Goal: Check status: Check status

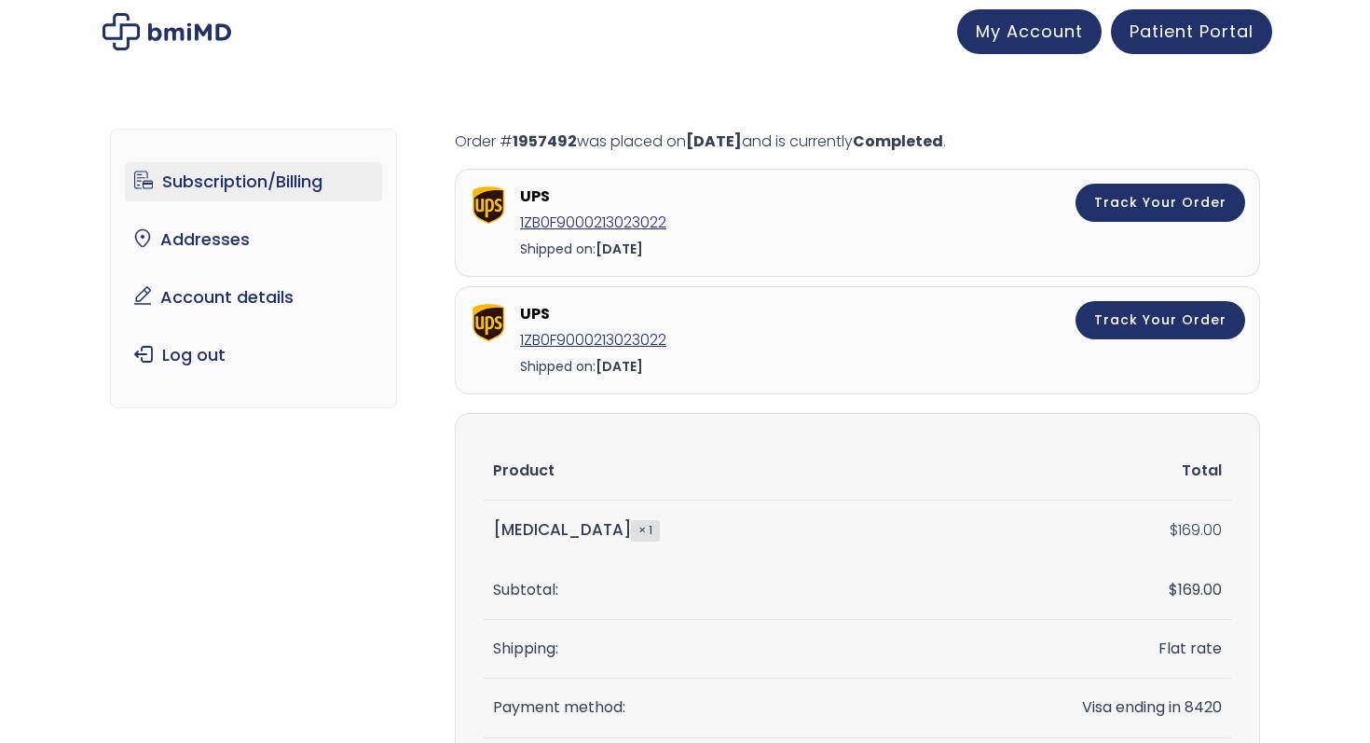
click at [242, 176] on link "Subscription/Billing" at bounding box center [254, 181] width 258 height 39
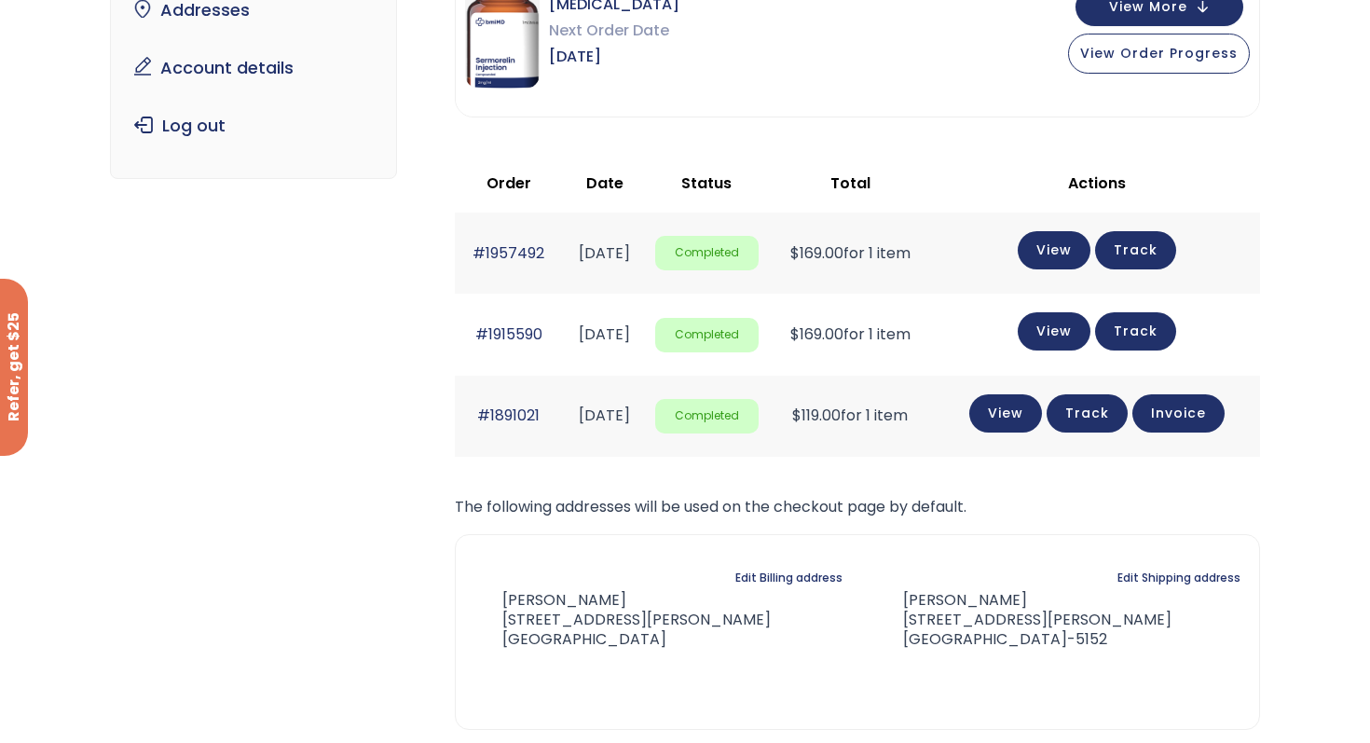
scroll to position [250, 0]
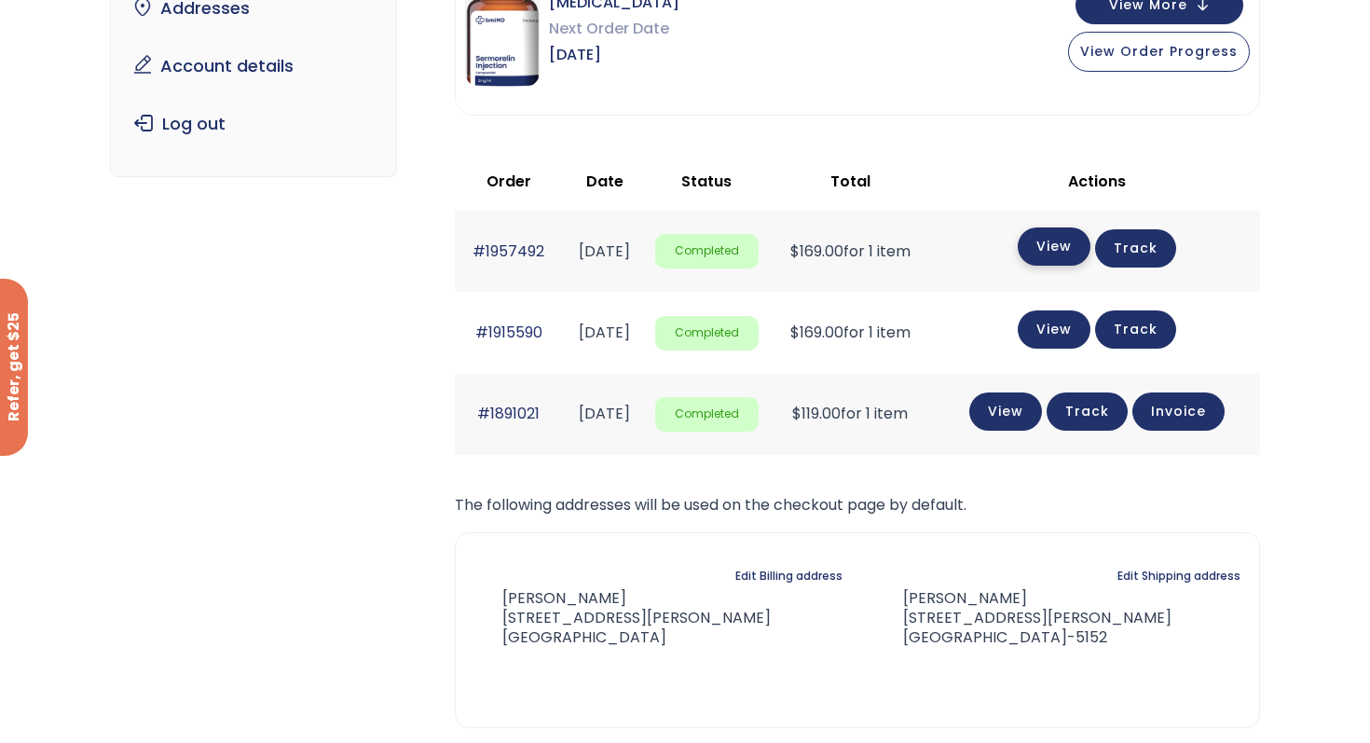
click at [1076, 240] on link "View" at bounding box center [1054, 246] width 73 height 38
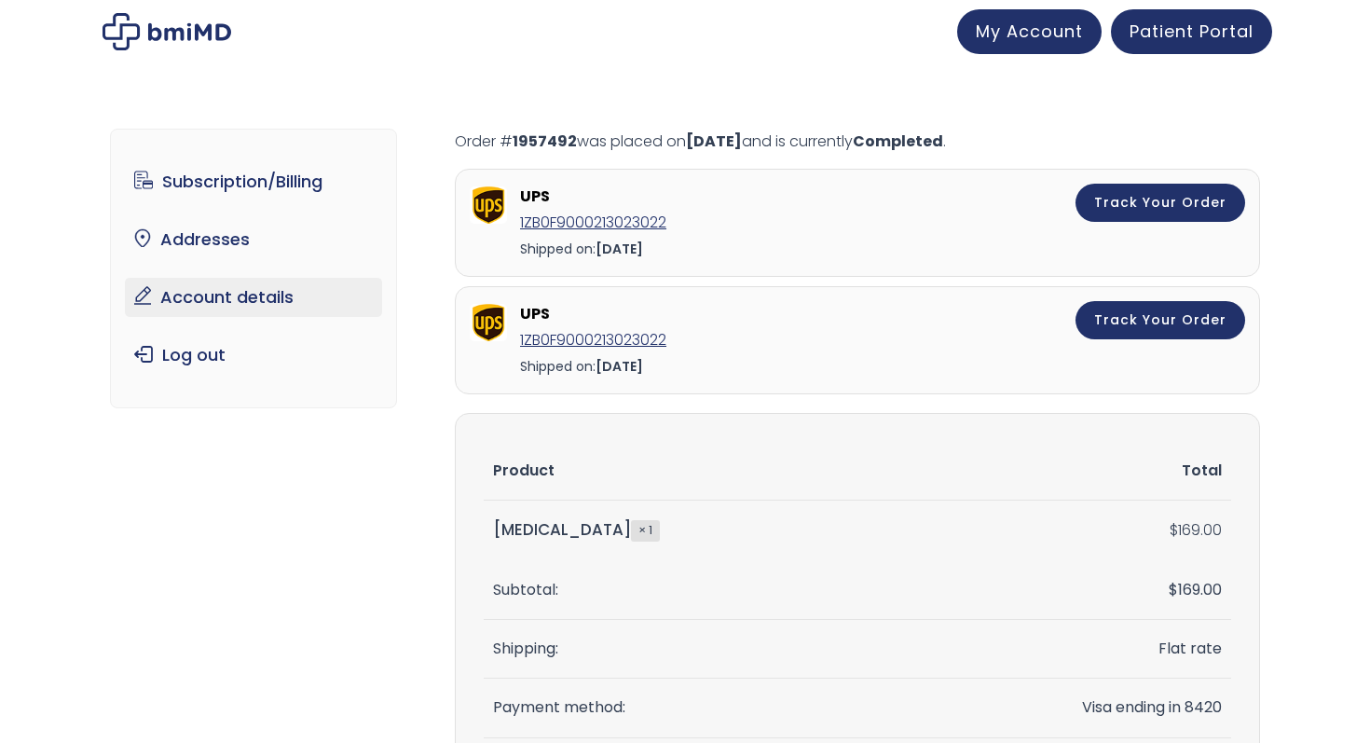
click at [219, 300] on link "Account details" at bounding box center [254, 297] width 258 height 39
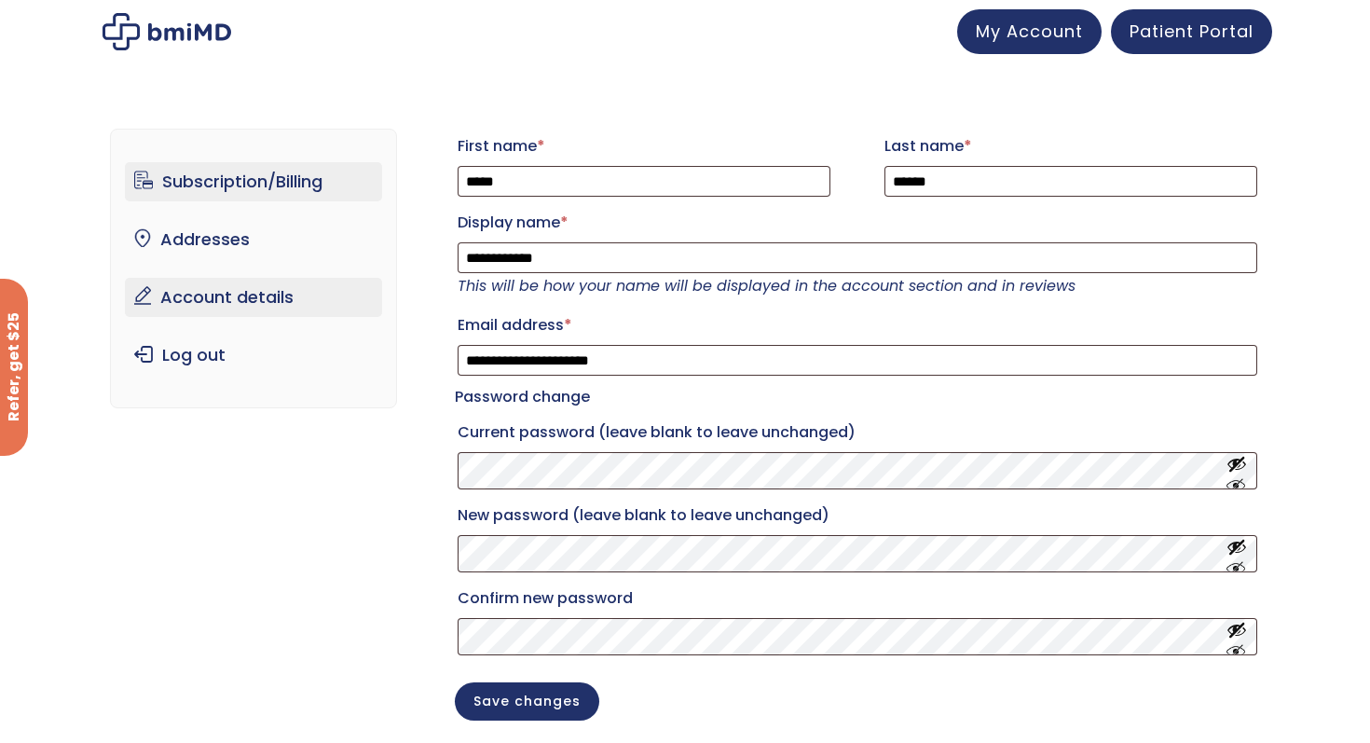
click at [202, 186] on link "Subscription/Billing" at bounding box center [254, 181] width 258 height 39
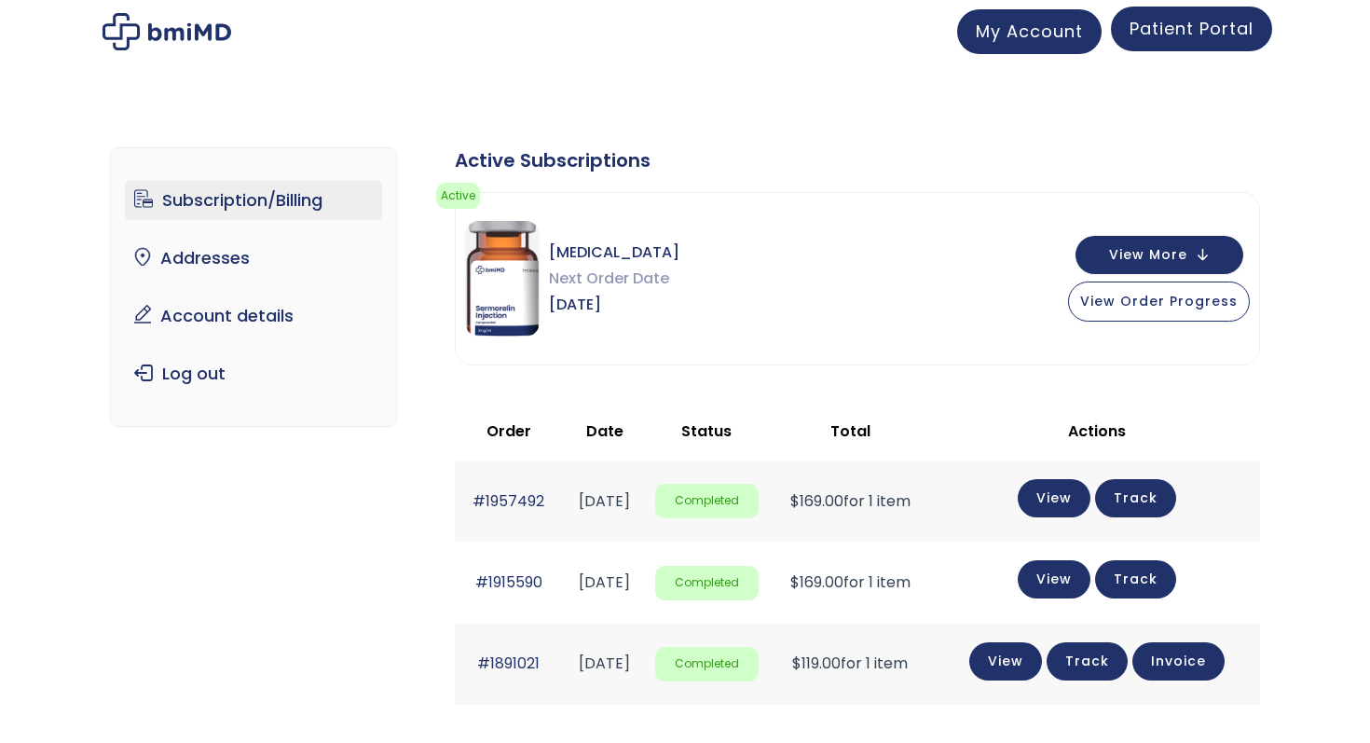
click at [1173, 30] on span "Patient Portal" at bounding box center [1192, 28] width 124 height 23
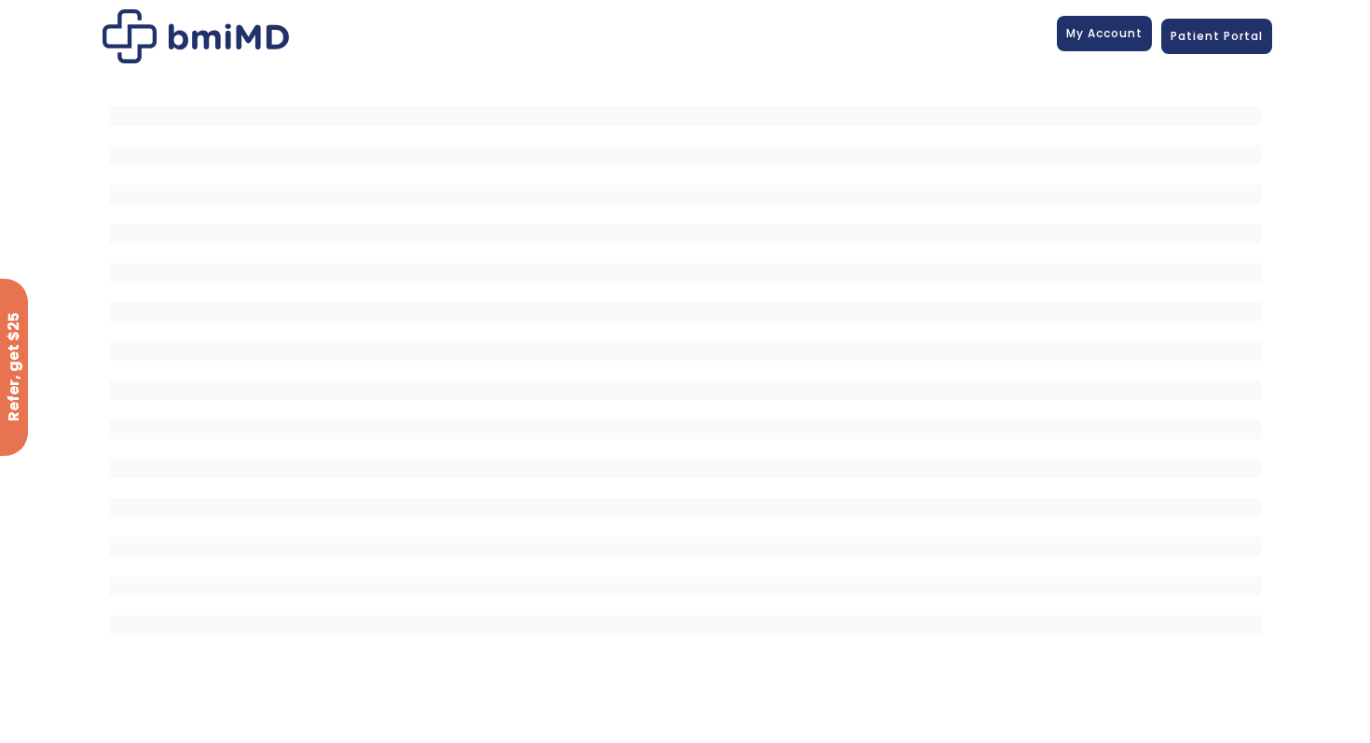
click at [1101, 34] on span "My Account" at bounding box center [1104, 33] width 76 height 16
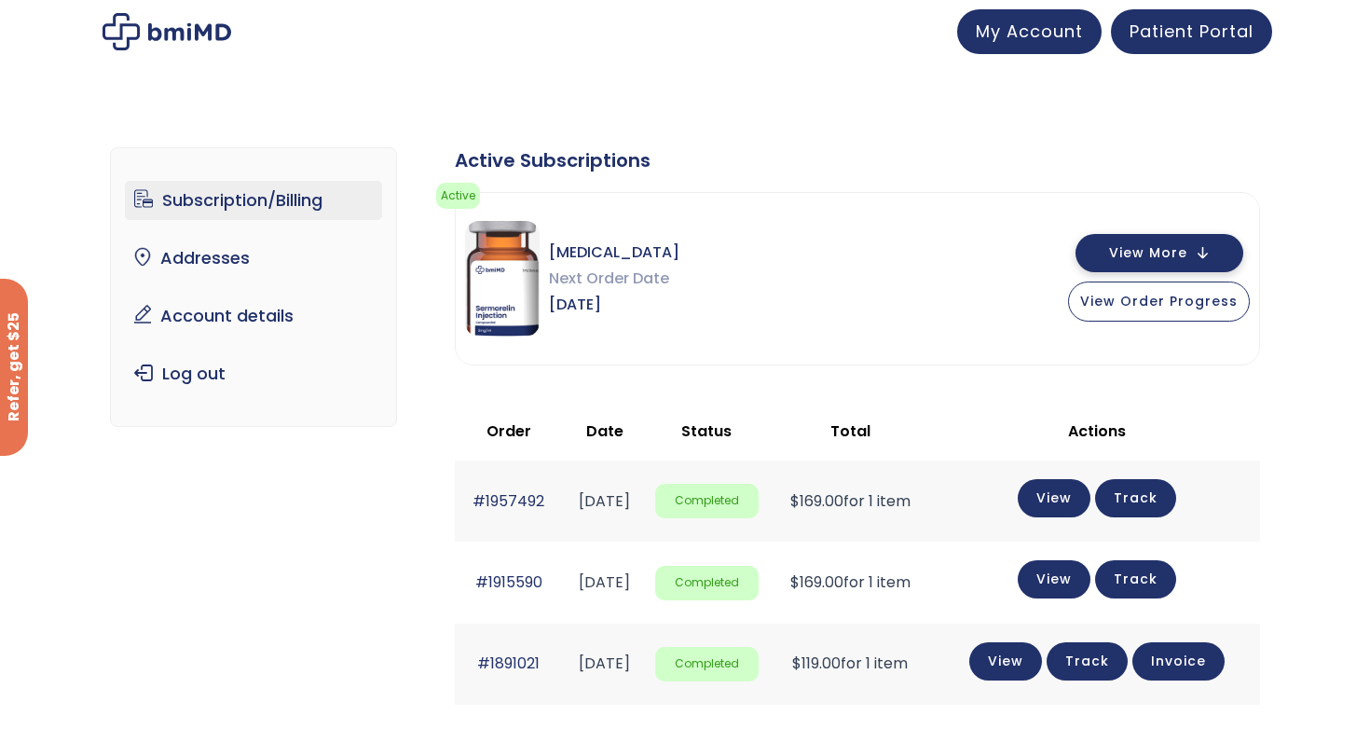
click at [1202, 254] on button "View More" at bounding box center [1160, 253] width 168 height 38
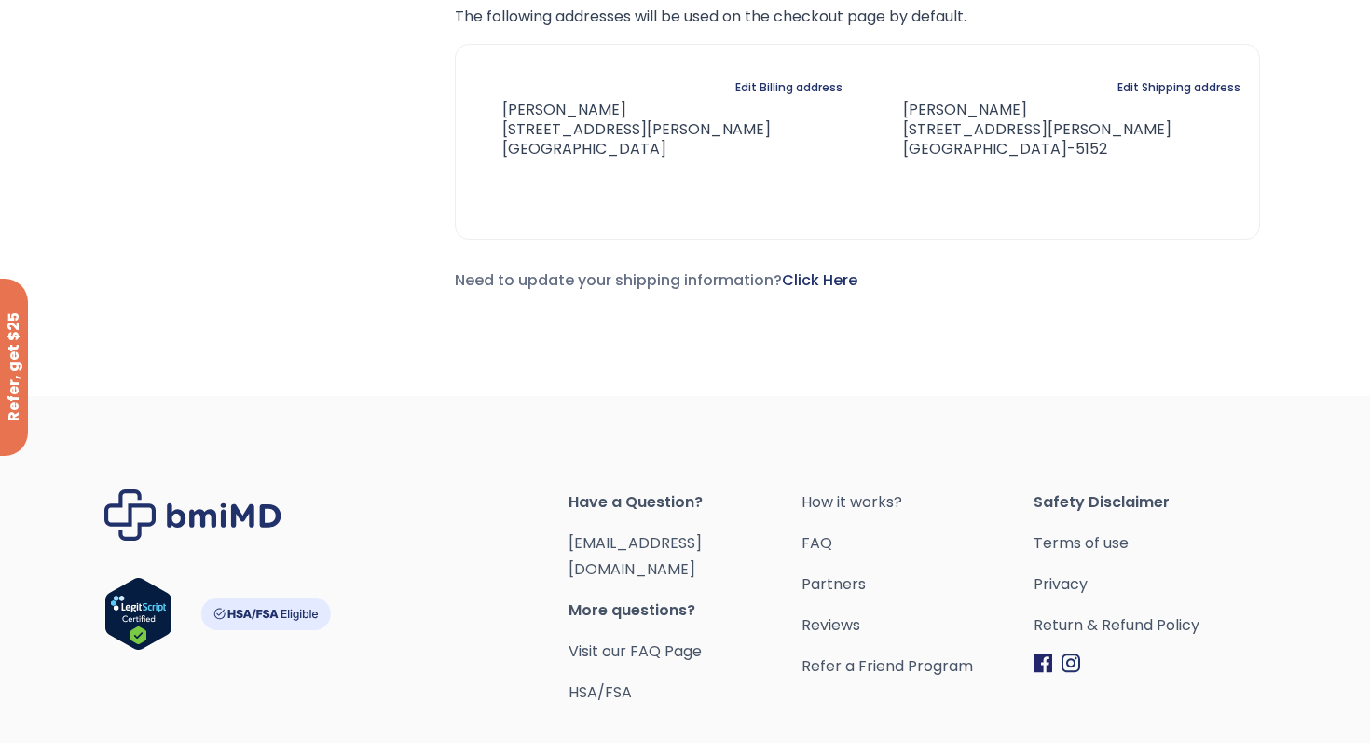
scroll to position [1465, 0]
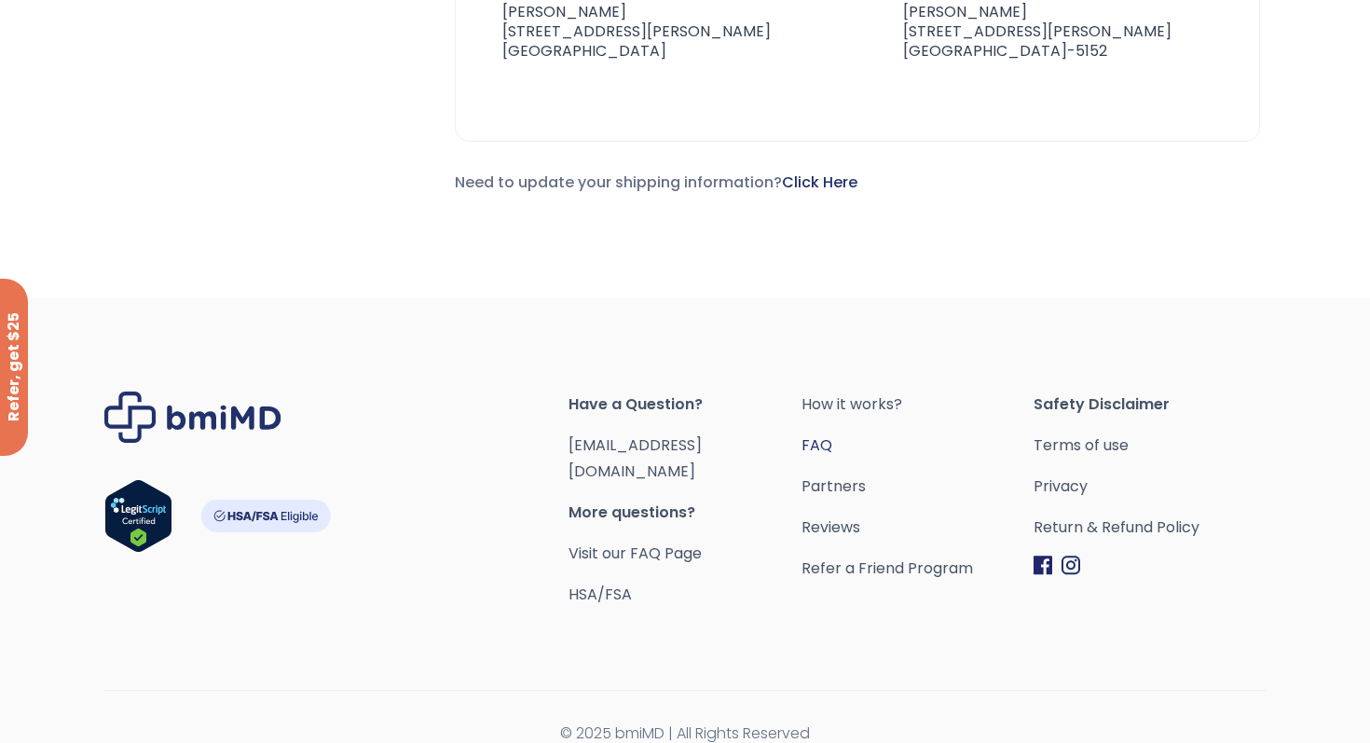
click at [816, 436] on link "FAQ" at bounding box center [918, 445] width 232 height 26
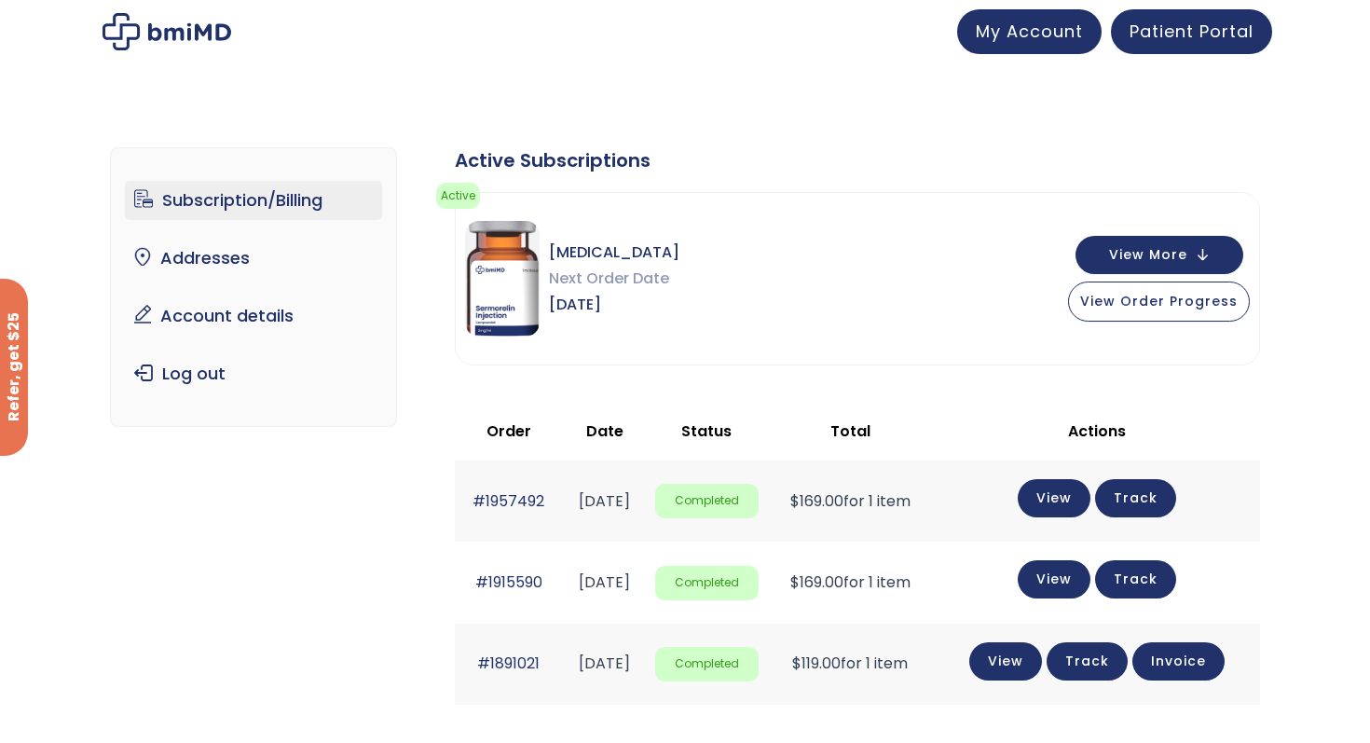
click at [287, 193] on link "Subscription/Billing" at bounding box center [254, 200] width 258 height 39
click at [1195, 257] on button "View More" at bounding box center [1160, 253] width 168 height 38
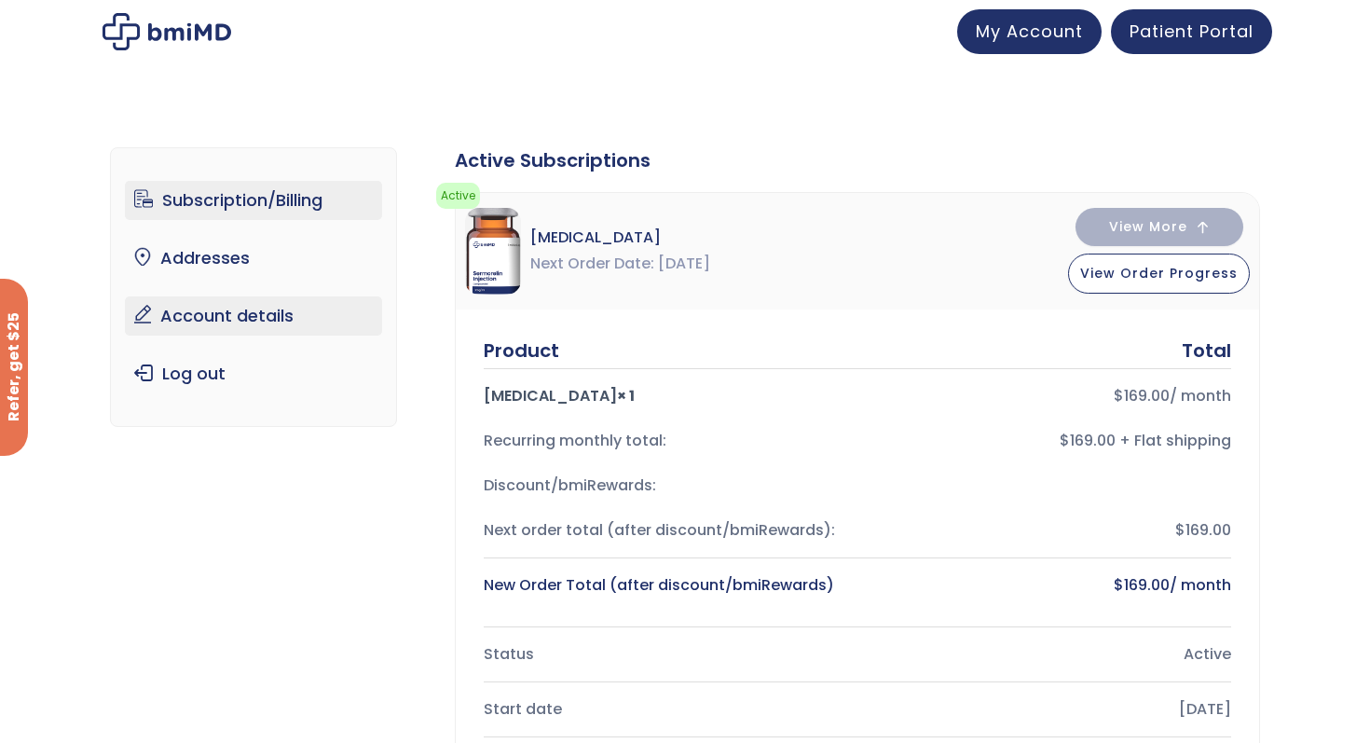
click at [240, 321] on link "Account details" at bounding box center [254, 315] width 258 height 39
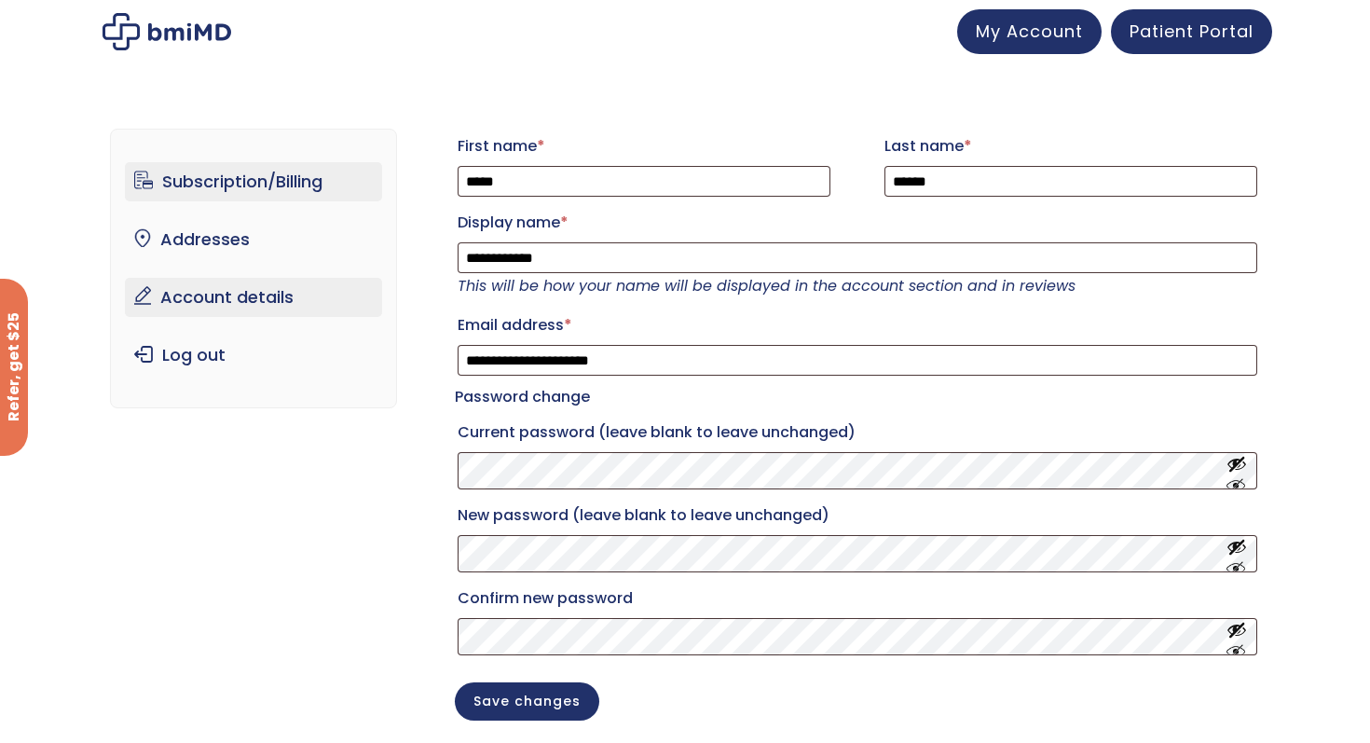
click at [214, 177] on link "Subscription/Billing" at bounding box center [254, 181] width 258 height 39
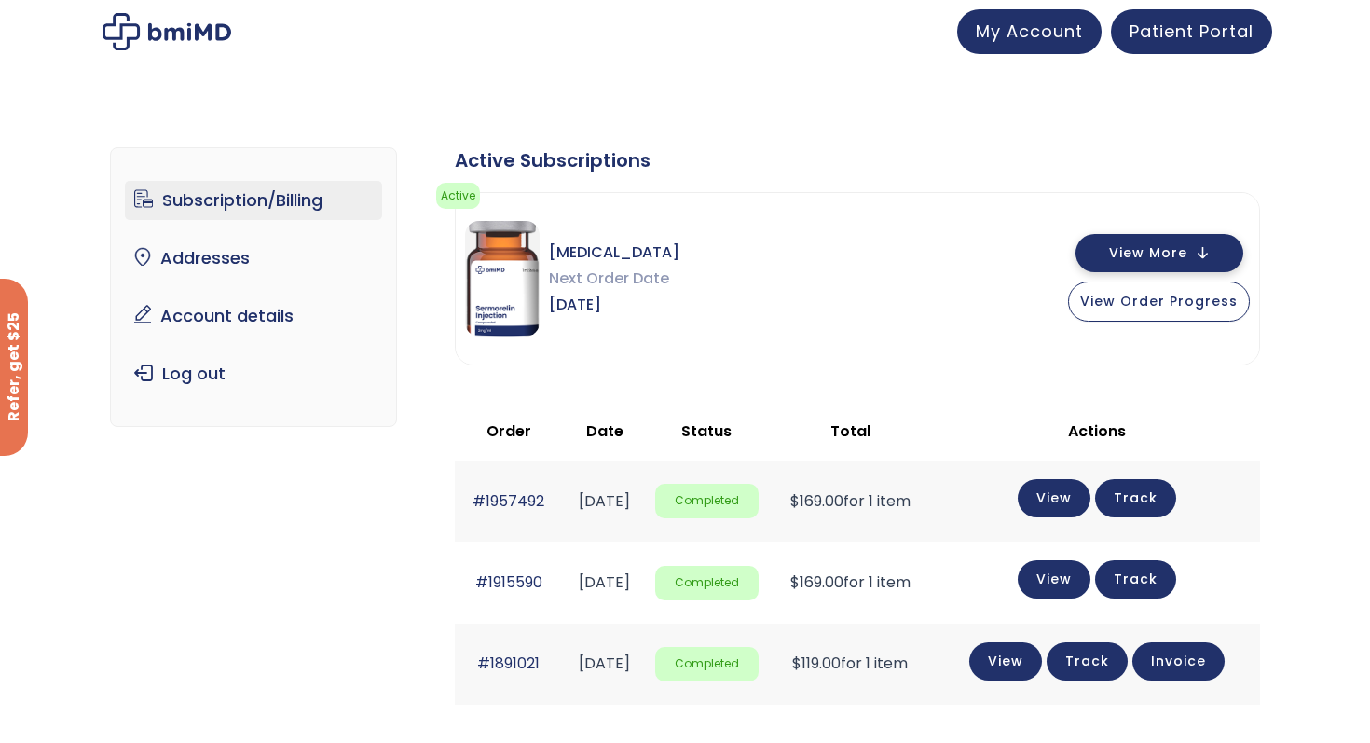
click at [1202, 256] on button "View More" at bounding box center [1160, 253] width 168 height 38
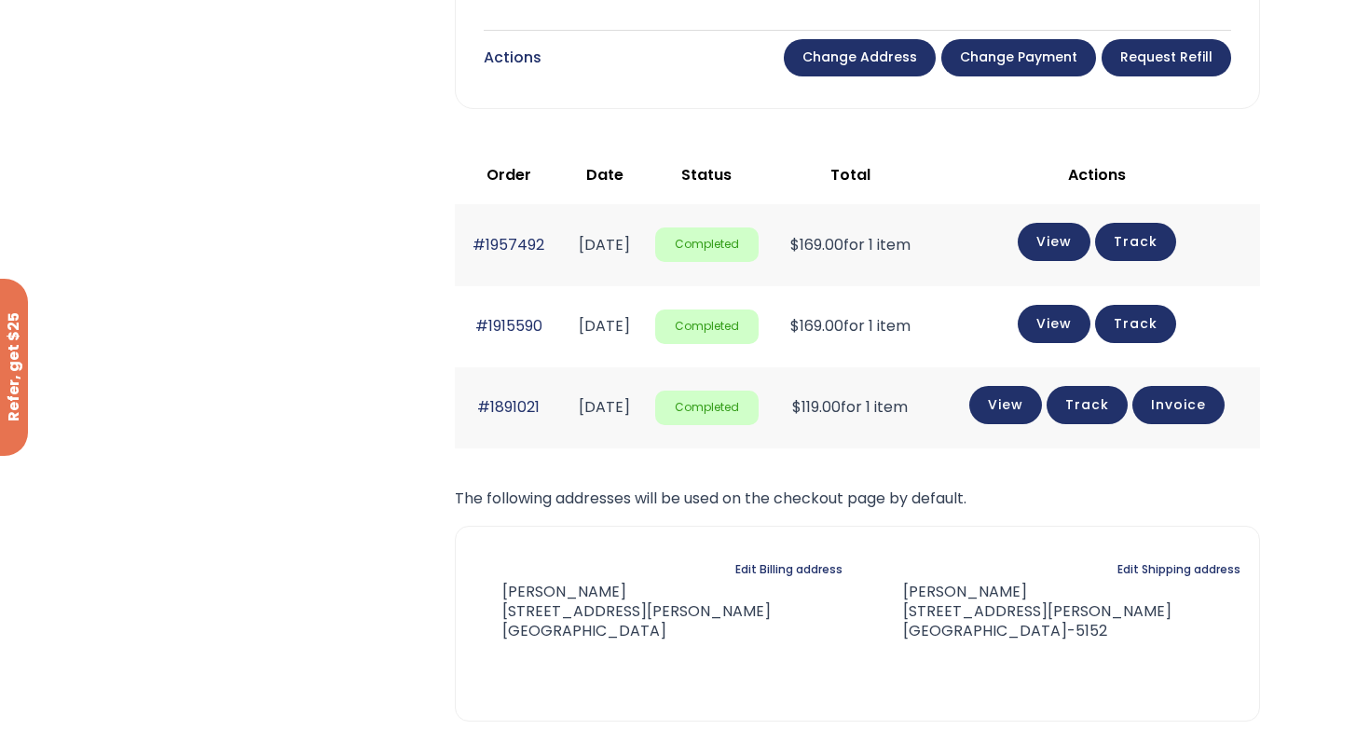
scroll to position [889, 0]
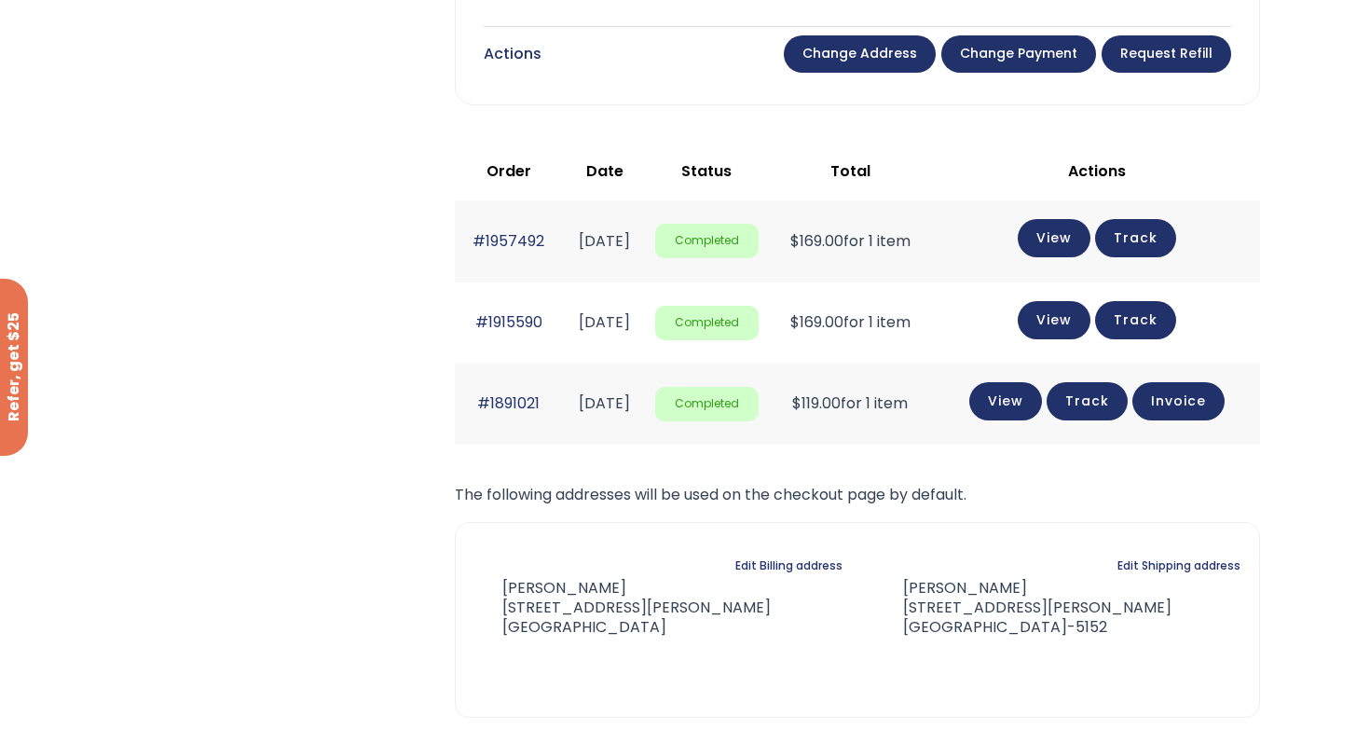
click at [1154, 242] on link "Track" at bounding box center [1135, 238] width 81 height 38
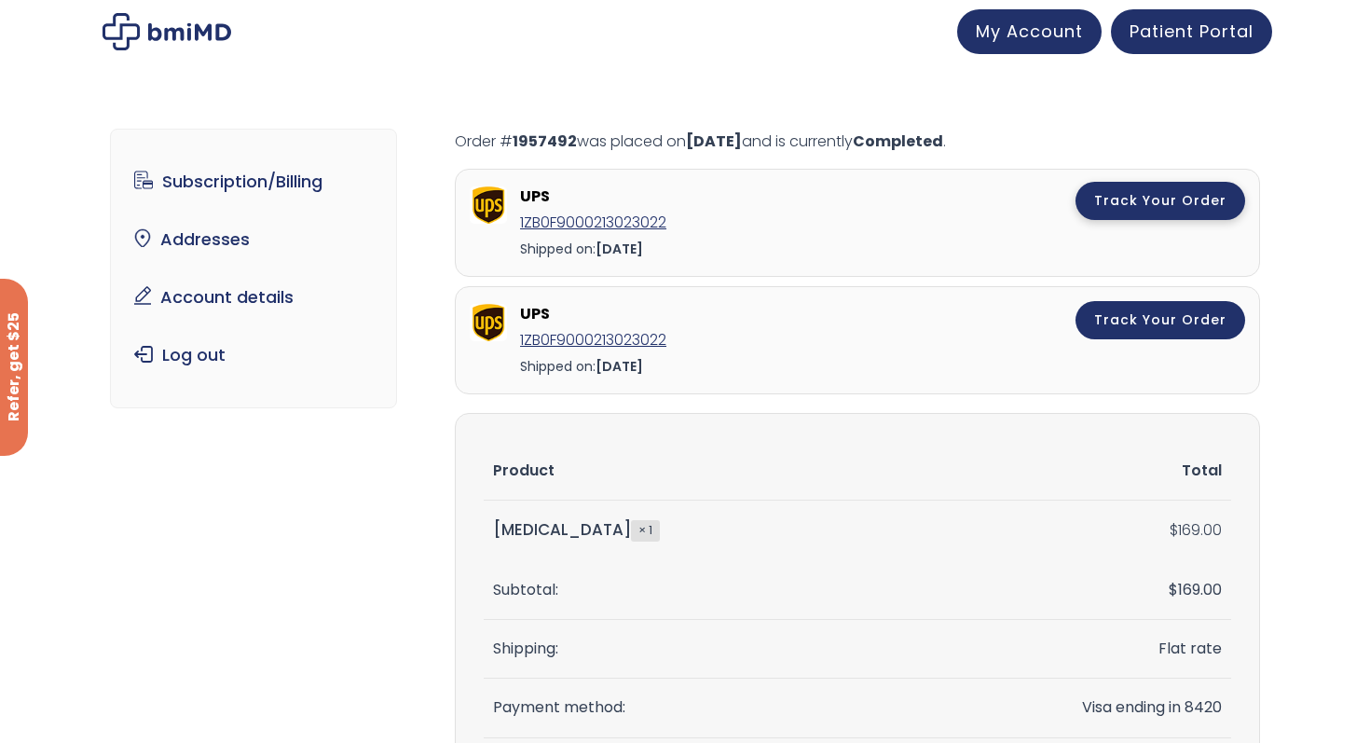
click at [1165, 195] on link "Track Your Order" at bounding box center [1161, 201] width 170 height 38
click at [208, 175] on link "Subscription/Billing" at bounding box center [254, 181] width 258 height 39
